Goal: Information Seeking & Learning: Learn about a topic

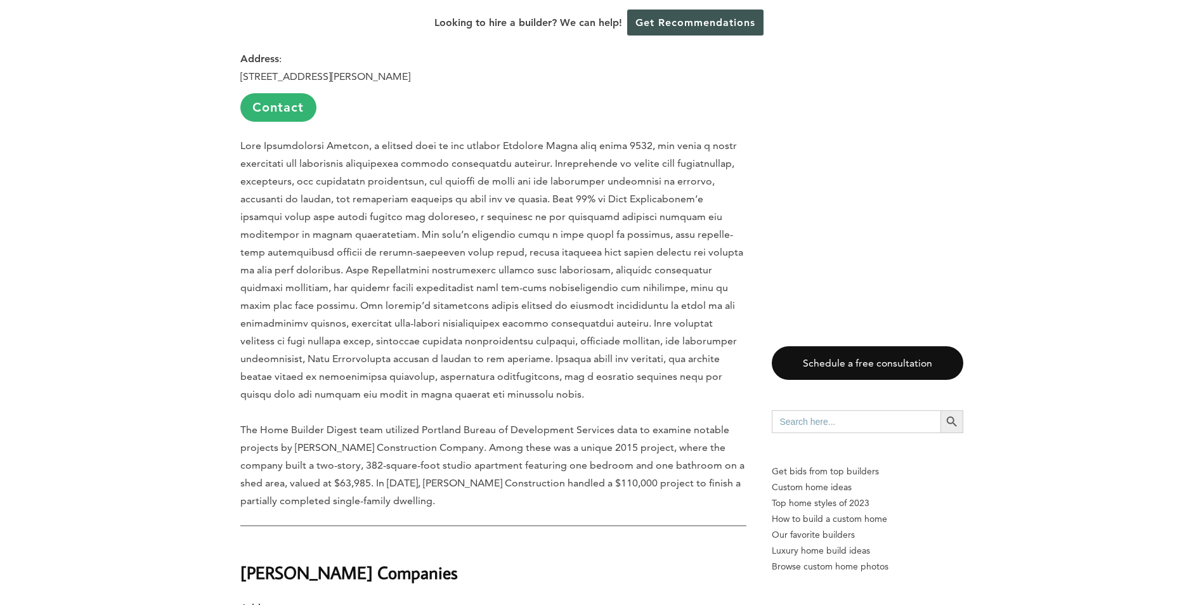
scroll to position [2220, 0]
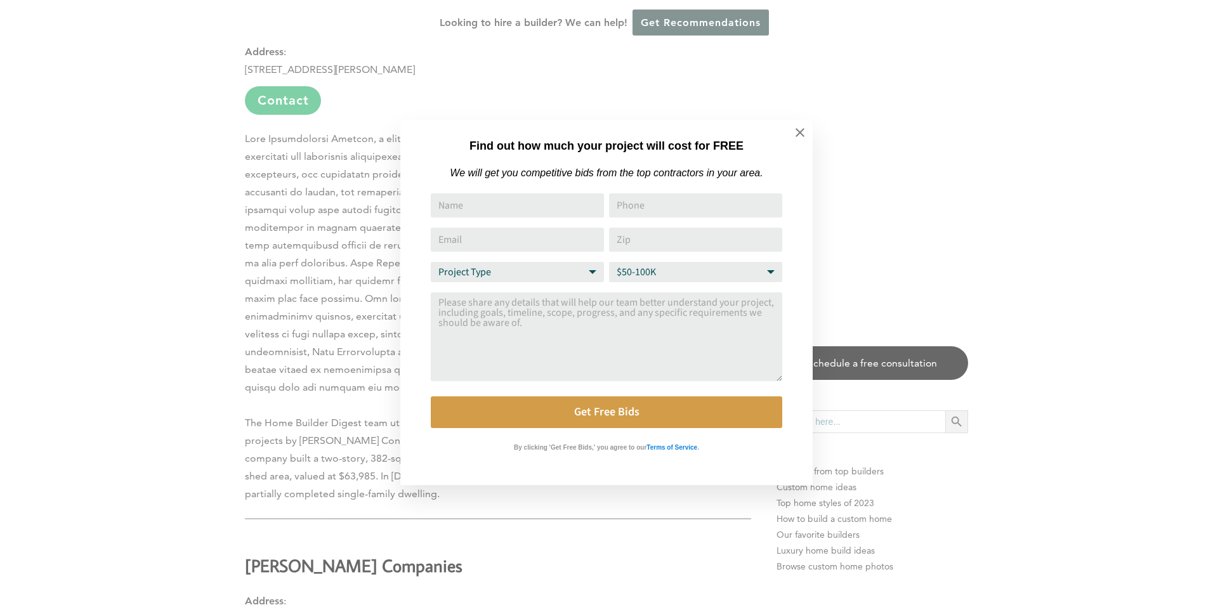
click at [129, 228] on div "Find out how much your project will cost for FREE We will get you competitive b…" at bounding box center [606, 302] width 1213 height 605
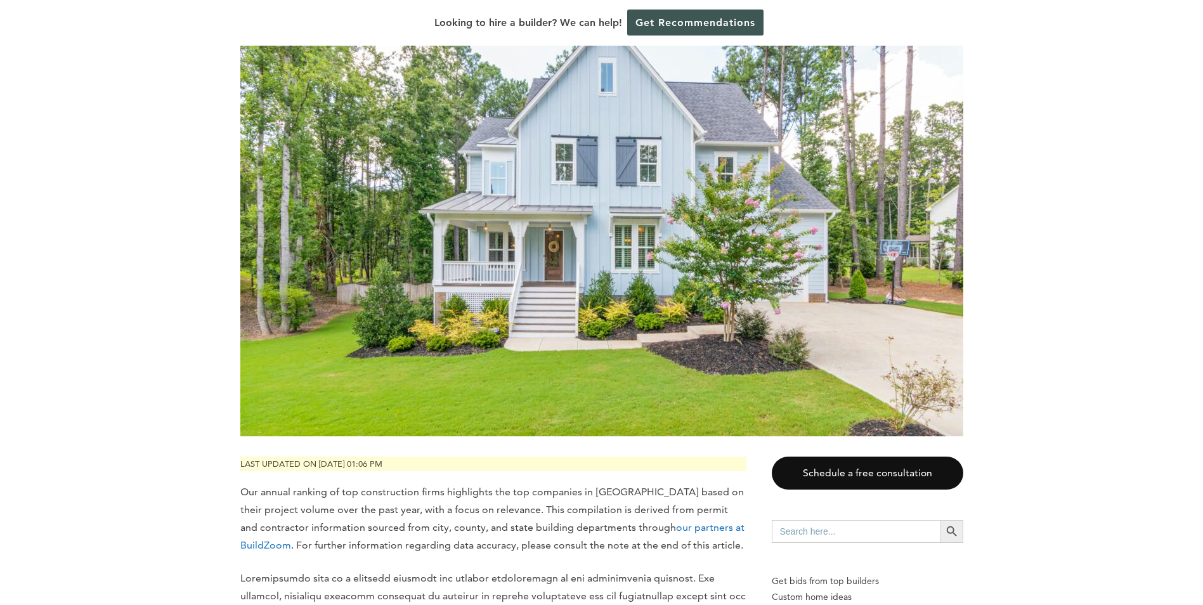
scroll to position [0, 0]
